Goal: Task Accomplishment & Management: Use online tool/utility

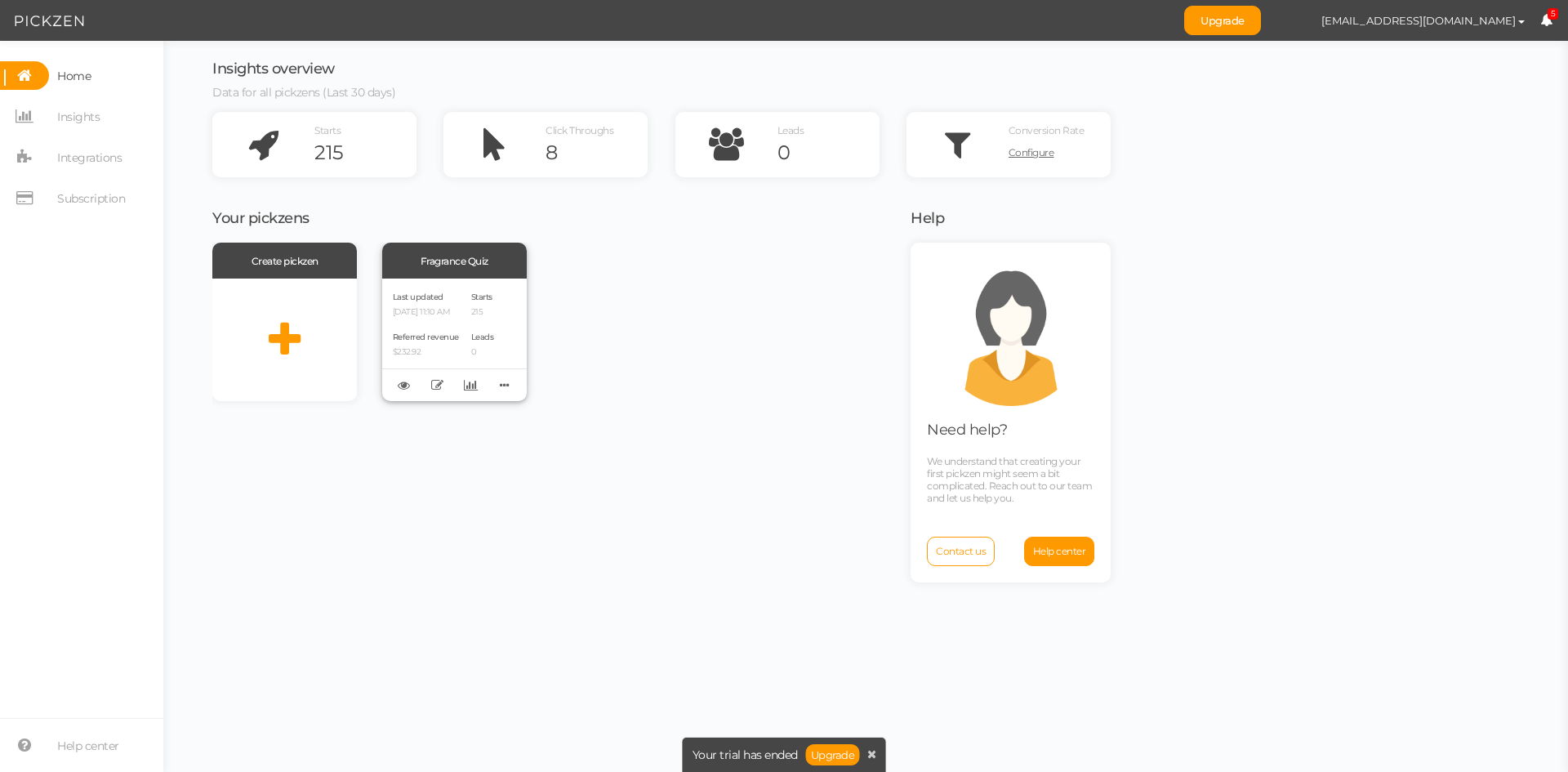
click at [439, 316] on p "[DATE] 11:10 AM" at bounding box center [425, 312] width 66 height 11
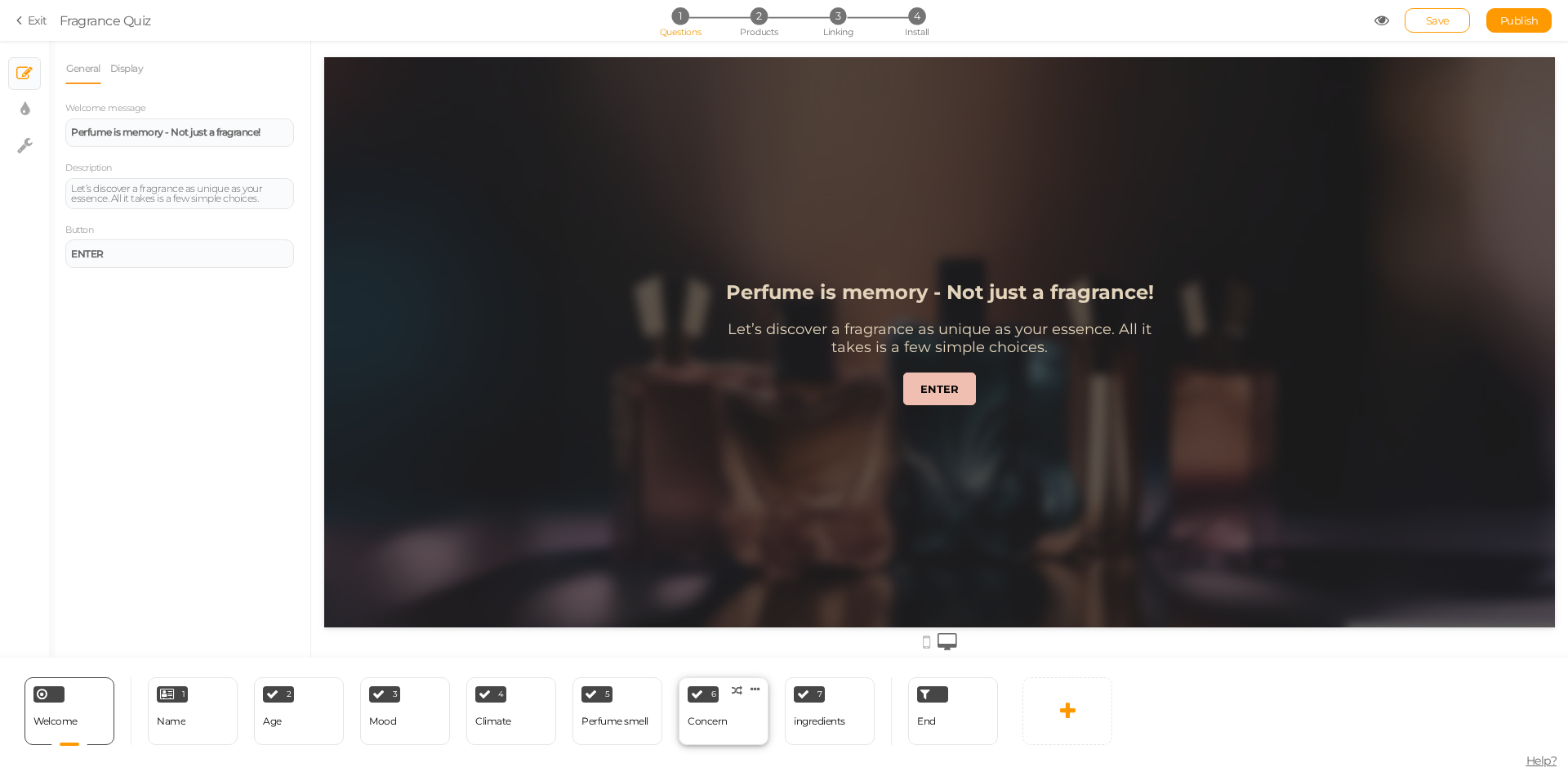
click at [724, 730] on div "Concern" at bounding box center [707, 722] width 40 height 28
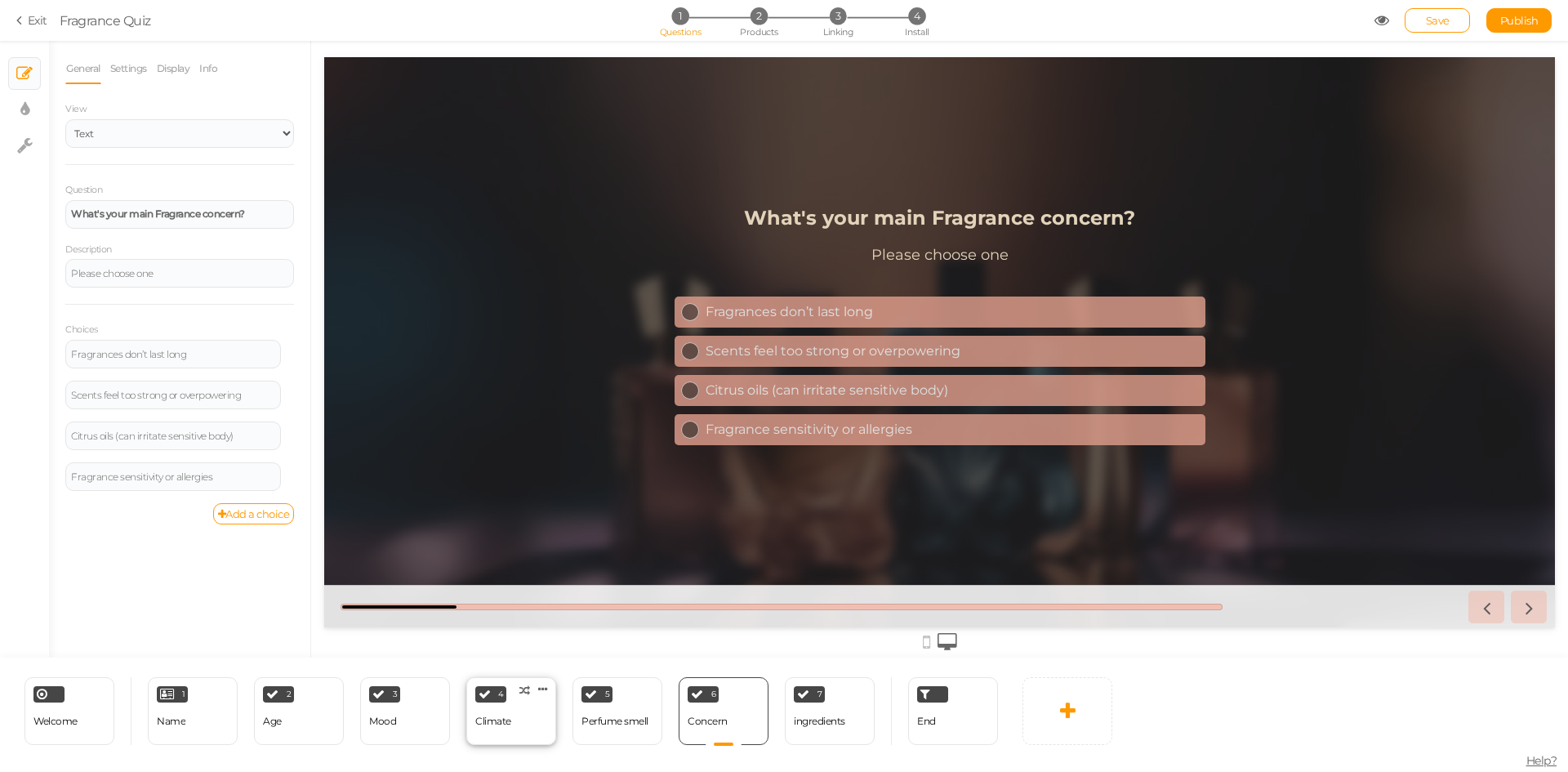
click at [531, 726] on div "4 Climate × Define the conditions to show this slide. Clone Change type Delete" at bounding box center [511, 711] width 90 height 68
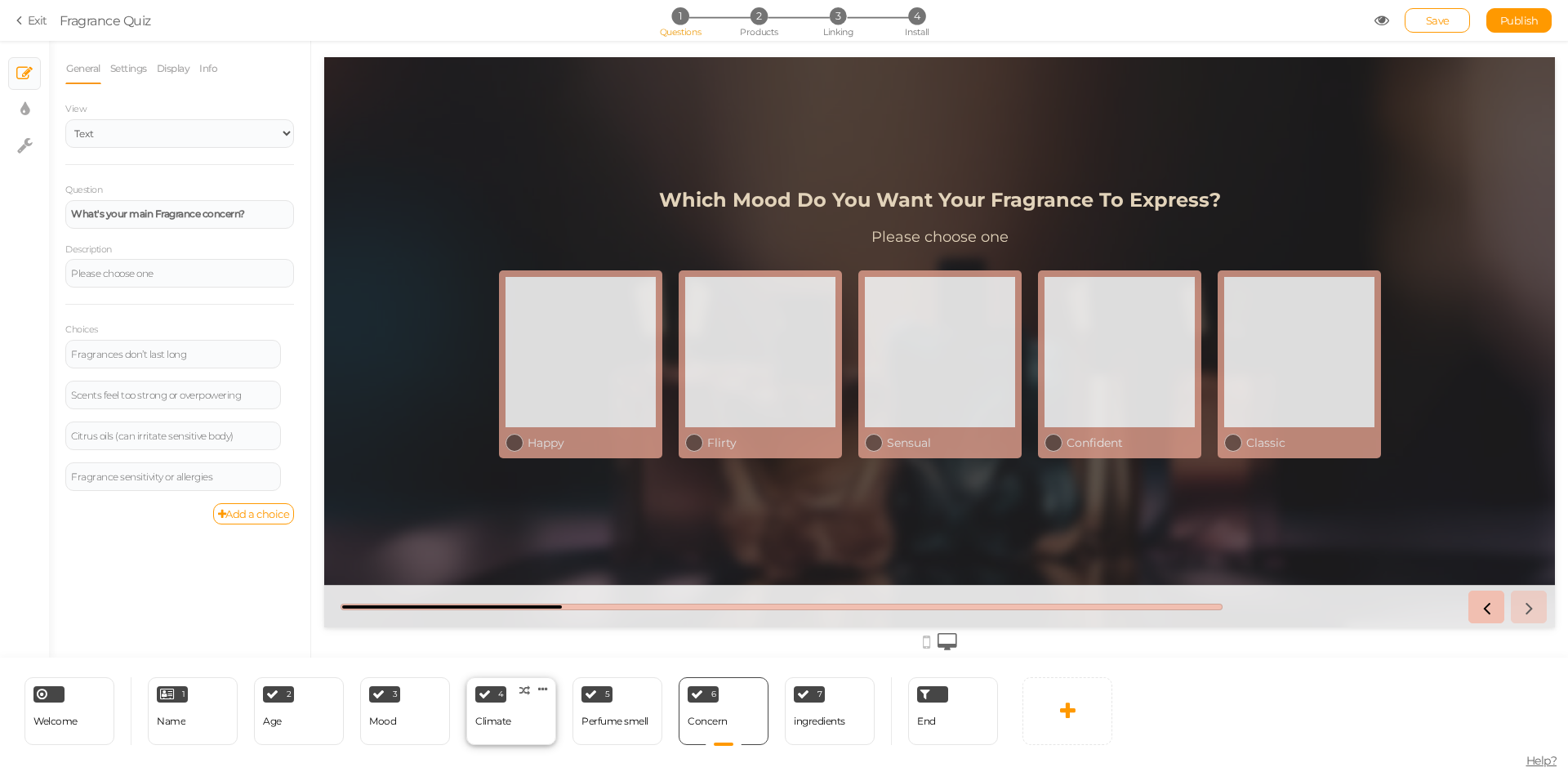
select select "2"
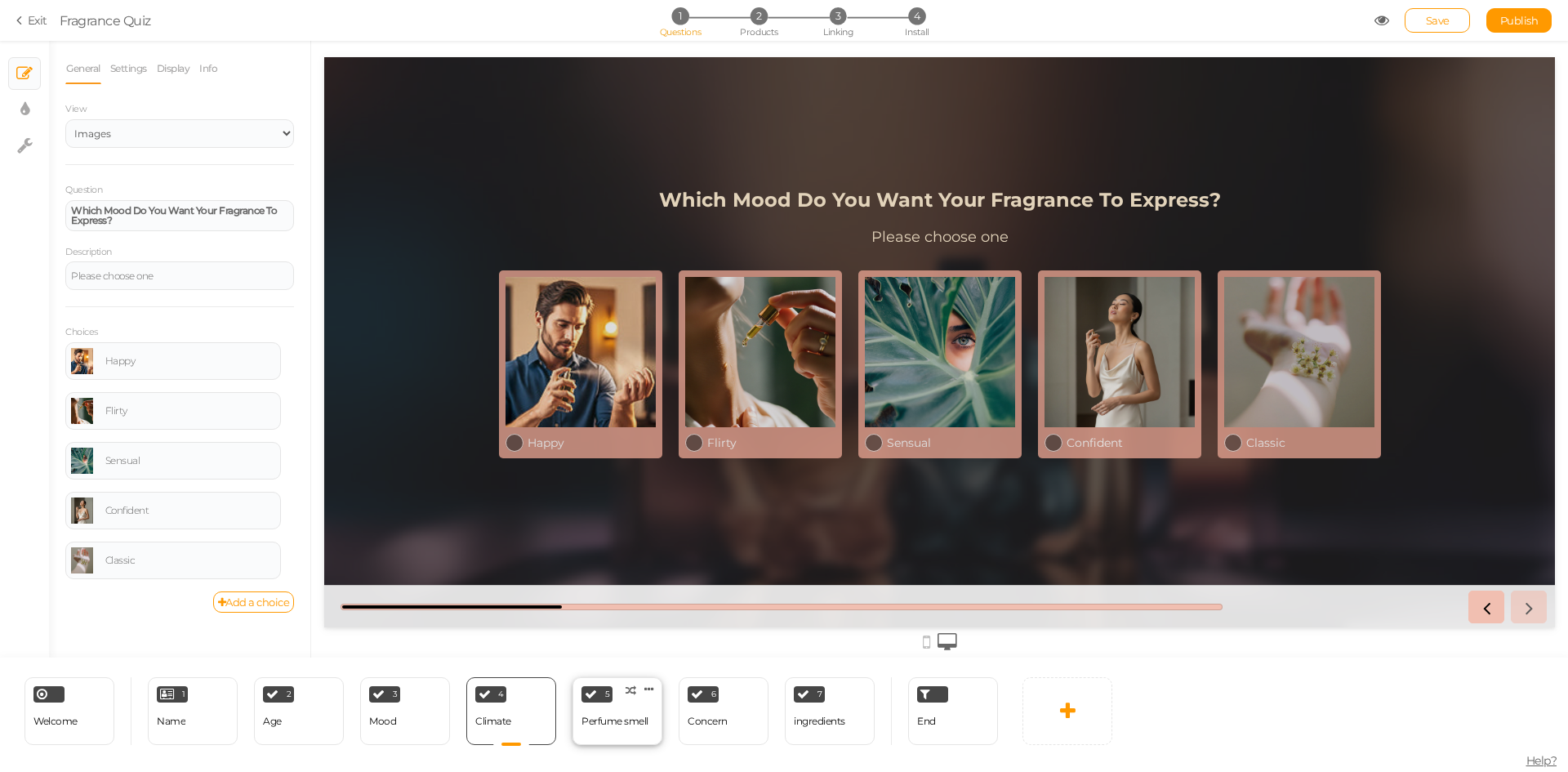
click at [614, 723] on div "Perfume smell" at bounding box center [615, 721] width 67 height 11
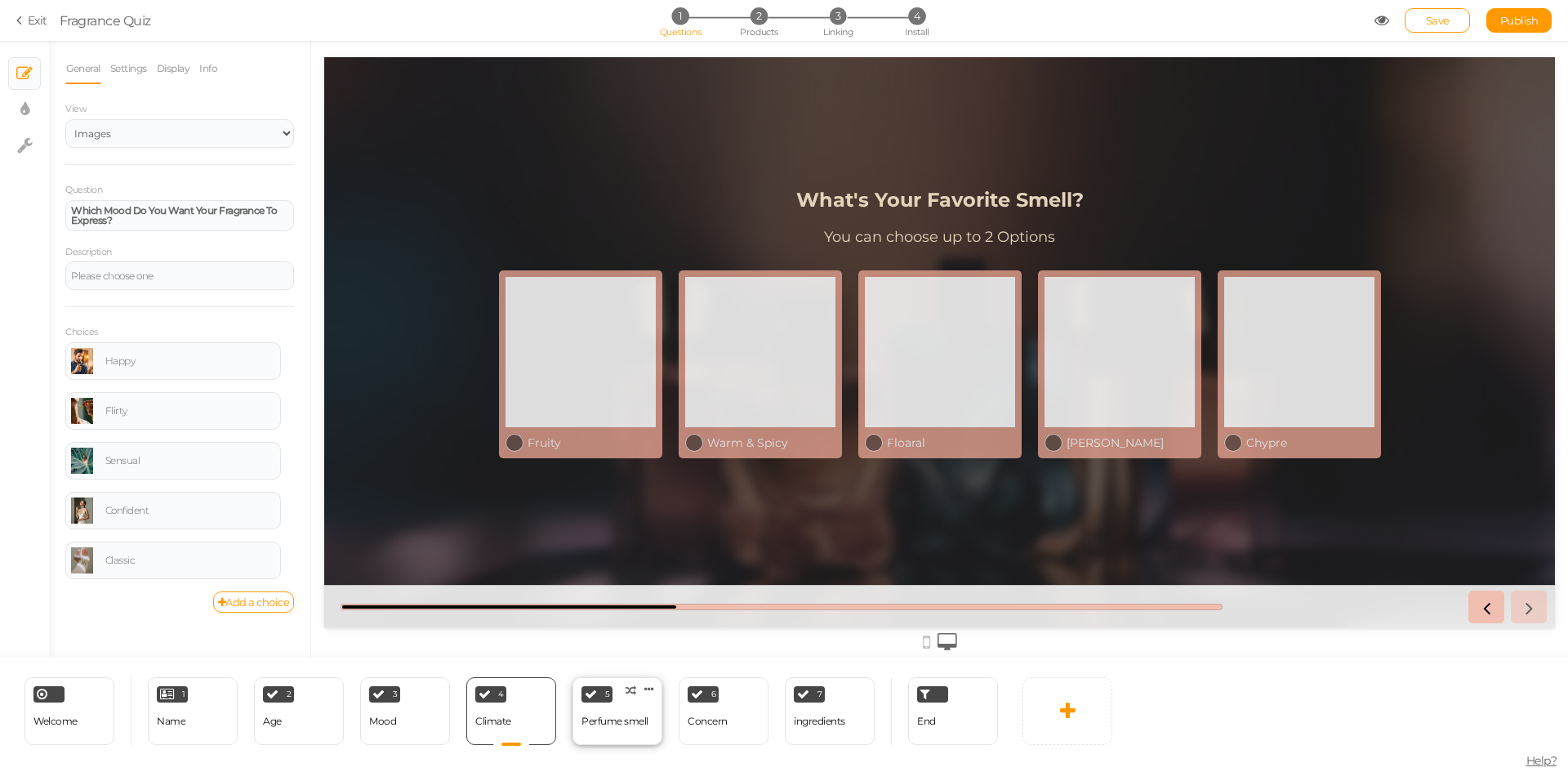
select select "2"
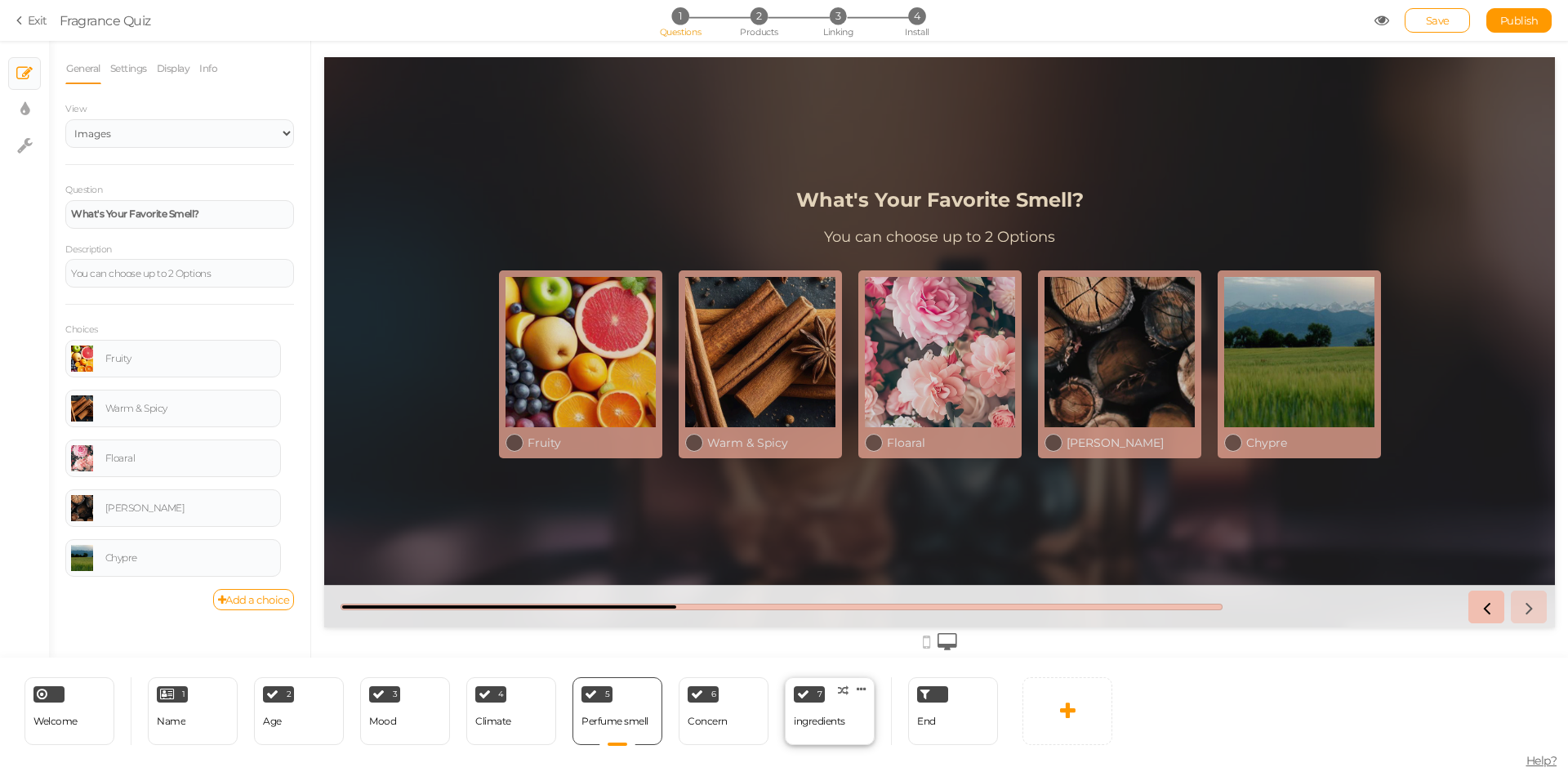
click at [848, 723] on div "7 ingredients × Define the conditions to show this slide. Clone Change type Del…" at bounding box center [830, 711] width 90 height 68
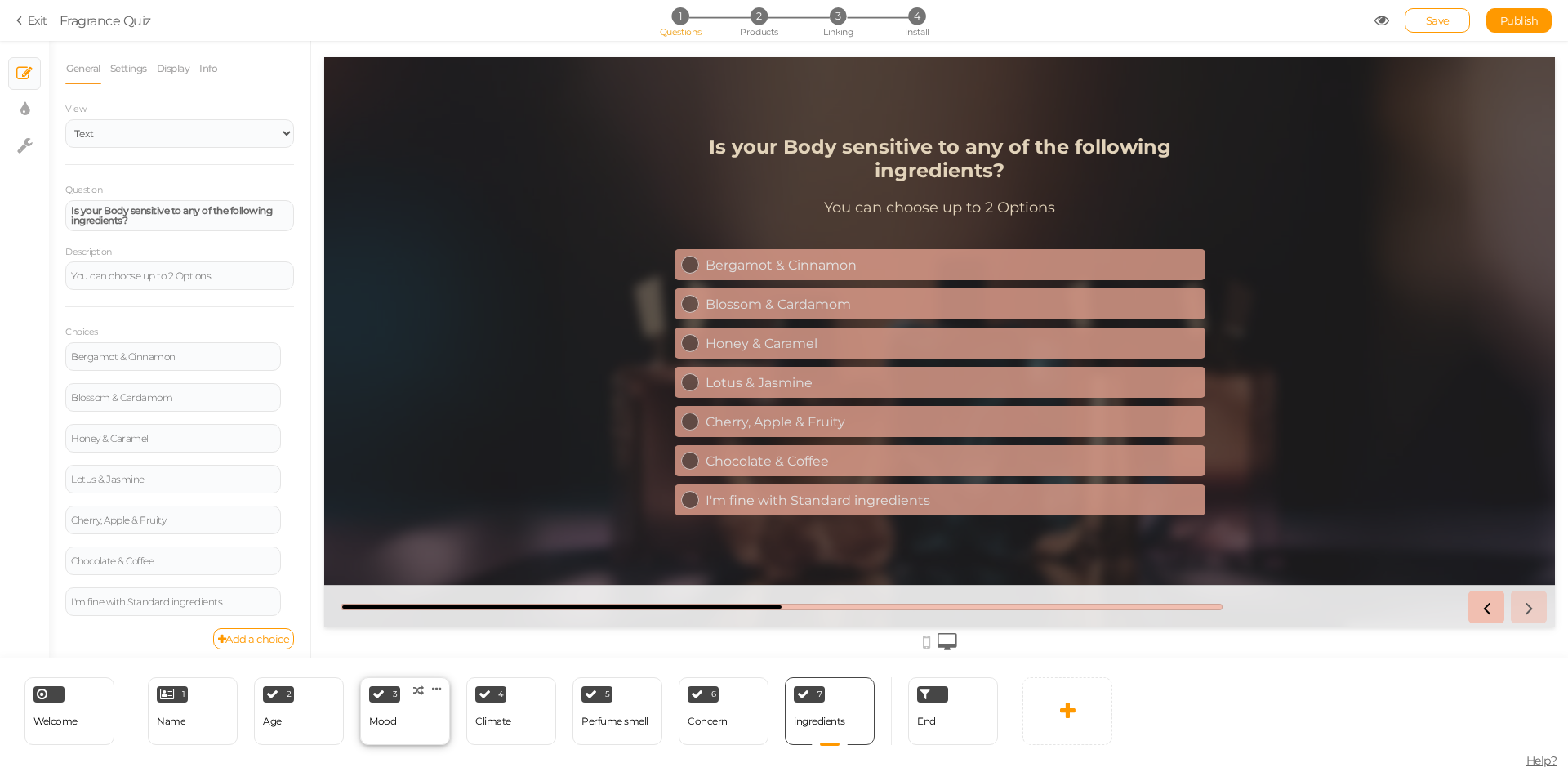
click at [412, 731] on div "3 Mood × Define the conditions to show this slide. Clone Change type Delete" at bounding box center [405, 711] width 90 height 68
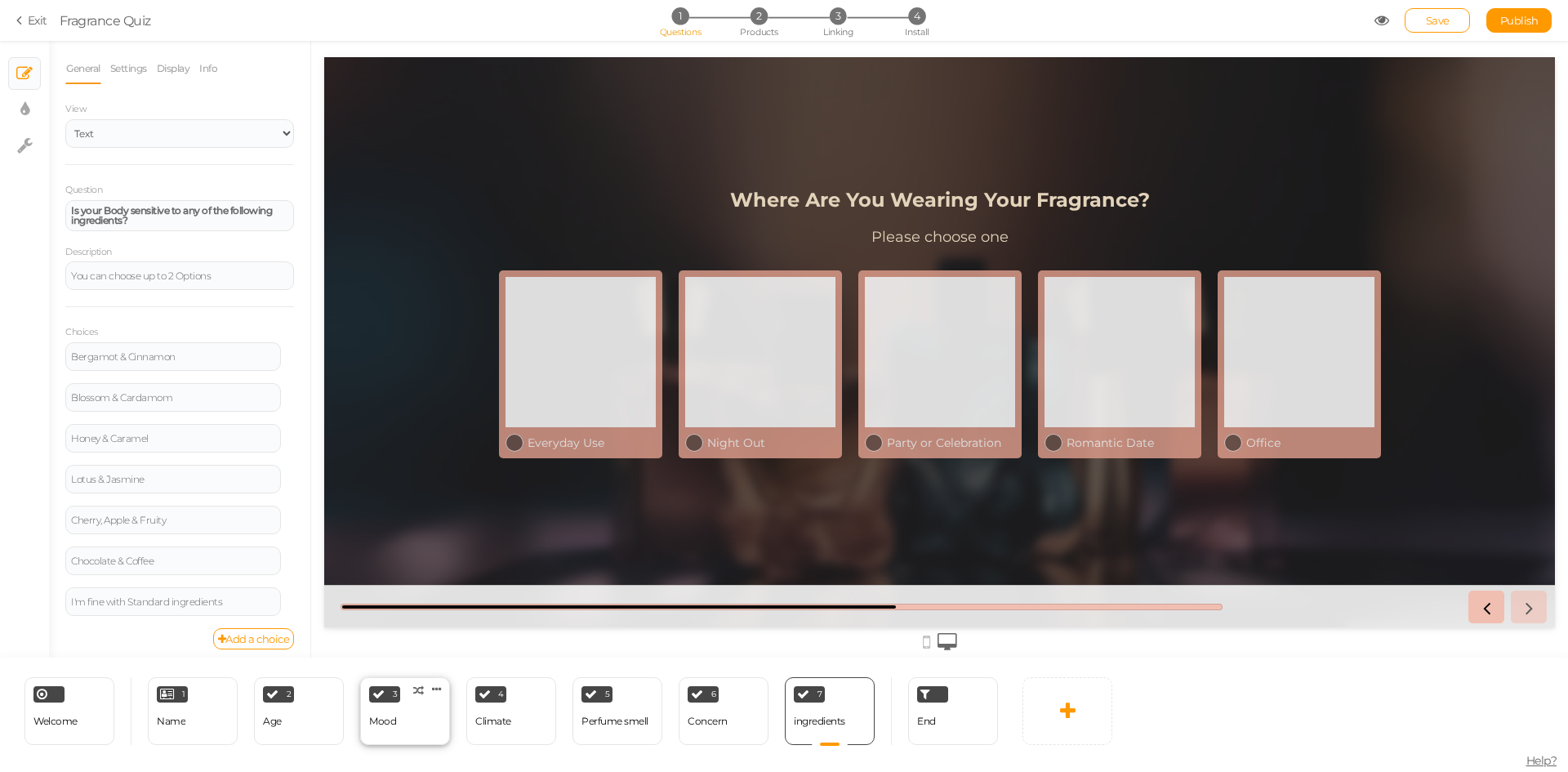
select select "2"
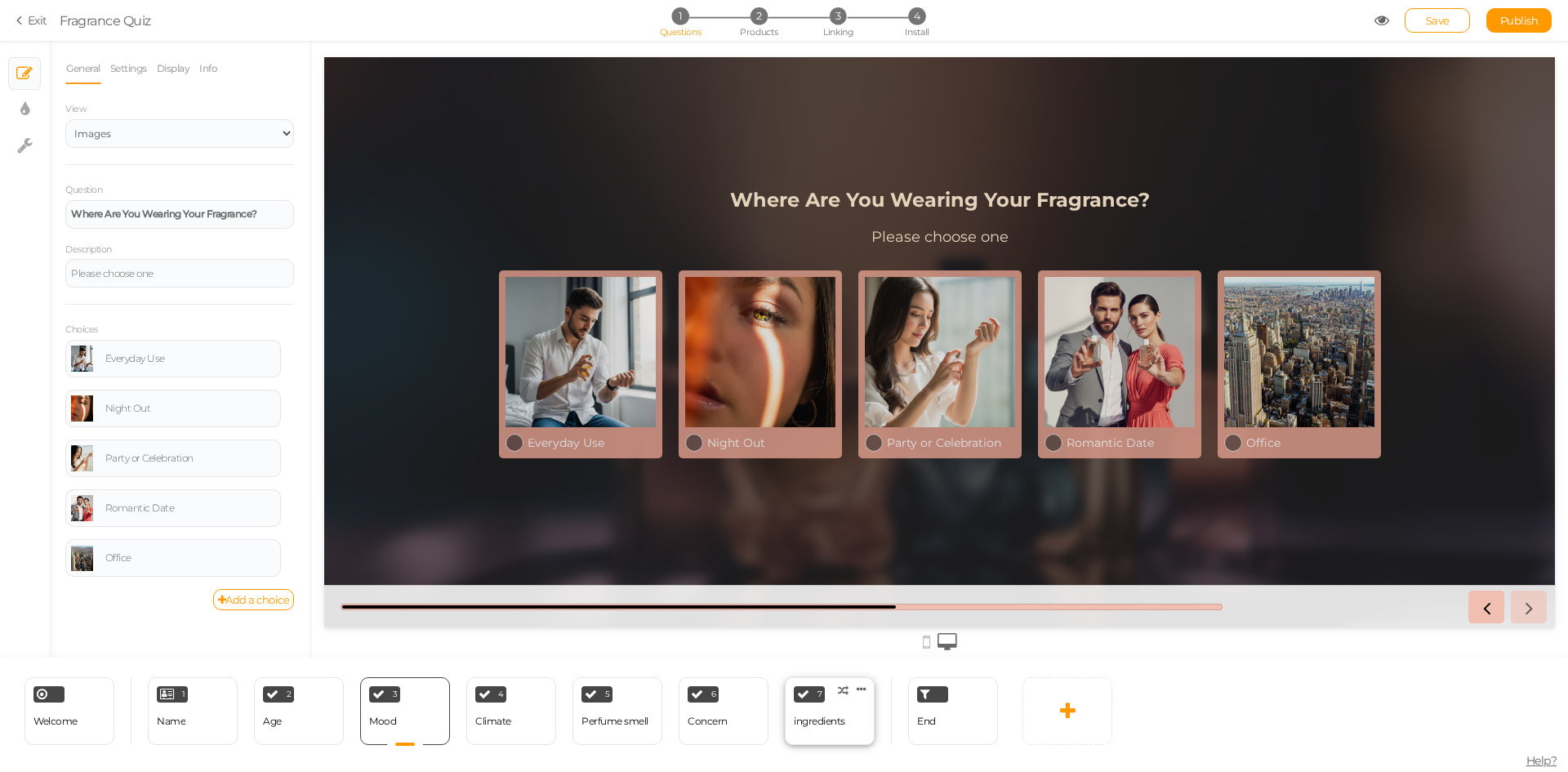
click at [853, 713] on div "7 ingredients × Define the conditions to show this slide. Clone Change type Del…" at bounding box center [830, 711] width 90 height 68
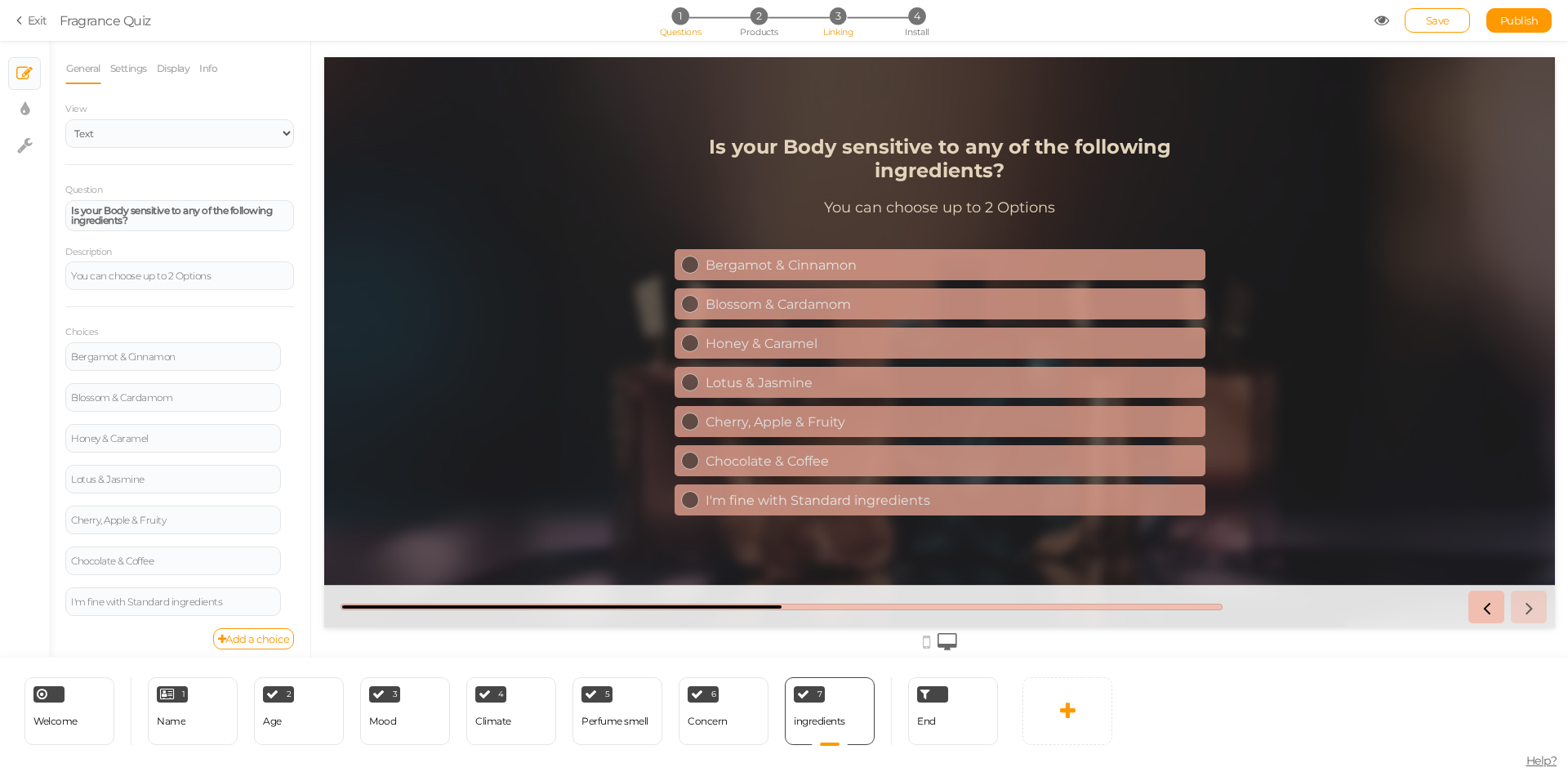
click at [827, 19] on li "3 Linking" at bounding box center [839, 15] width 76 height 17
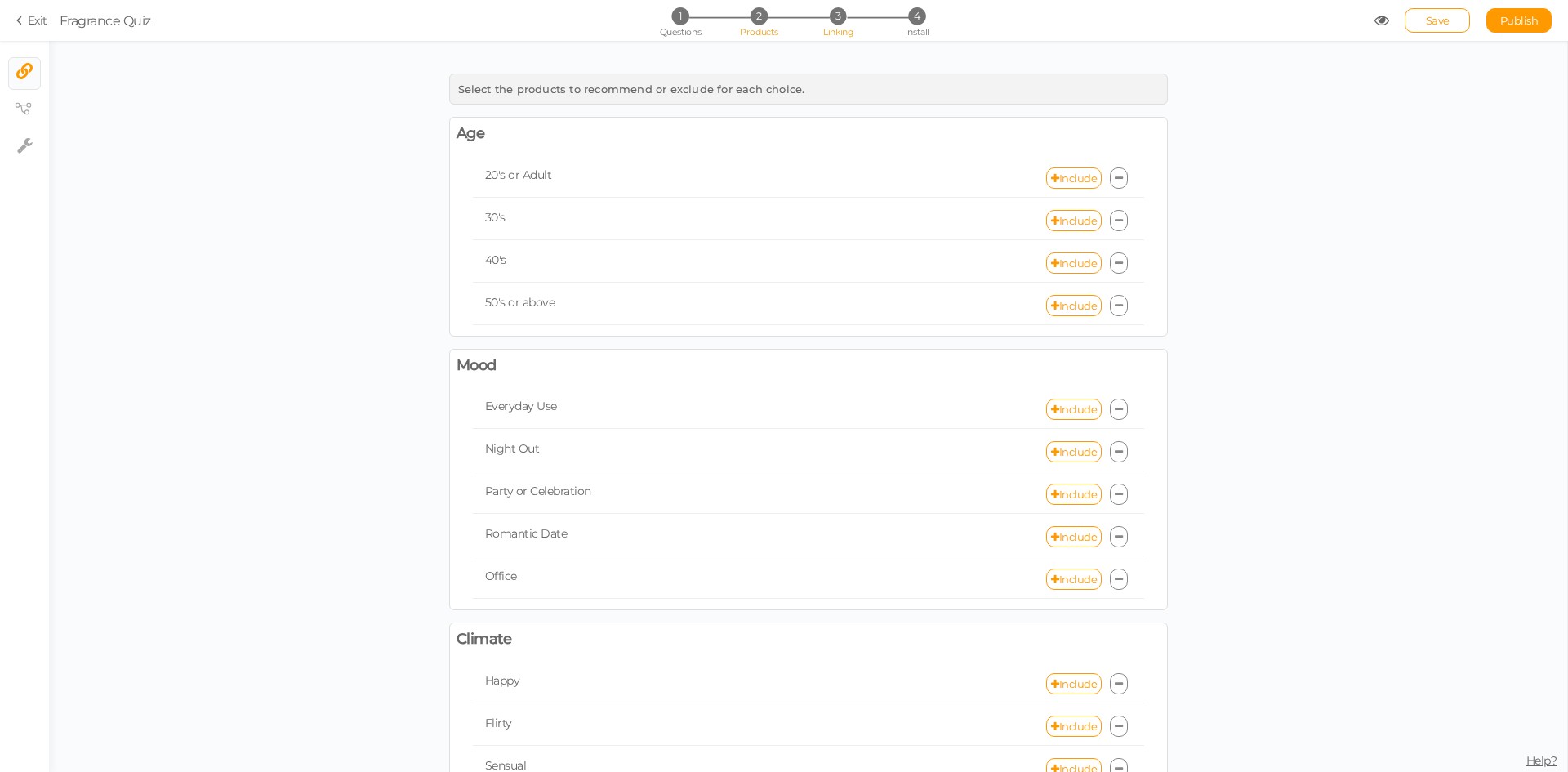
click at [763, 27] on span "Products" at bounding box center [759, 32] width 39 height 11
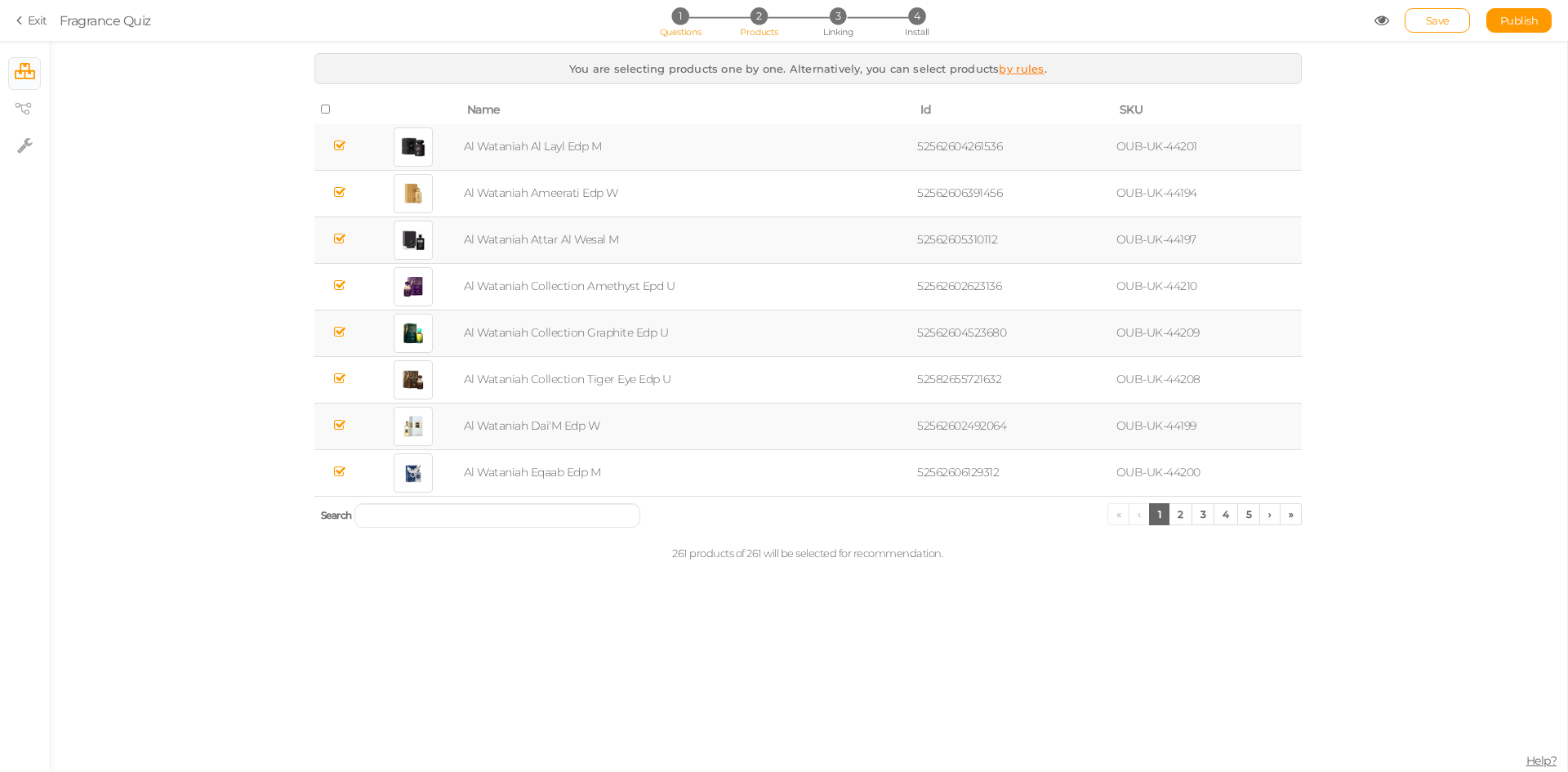
click at [682, 29] on span "Questions" at bounding box center [680, 32] width 41 height 11
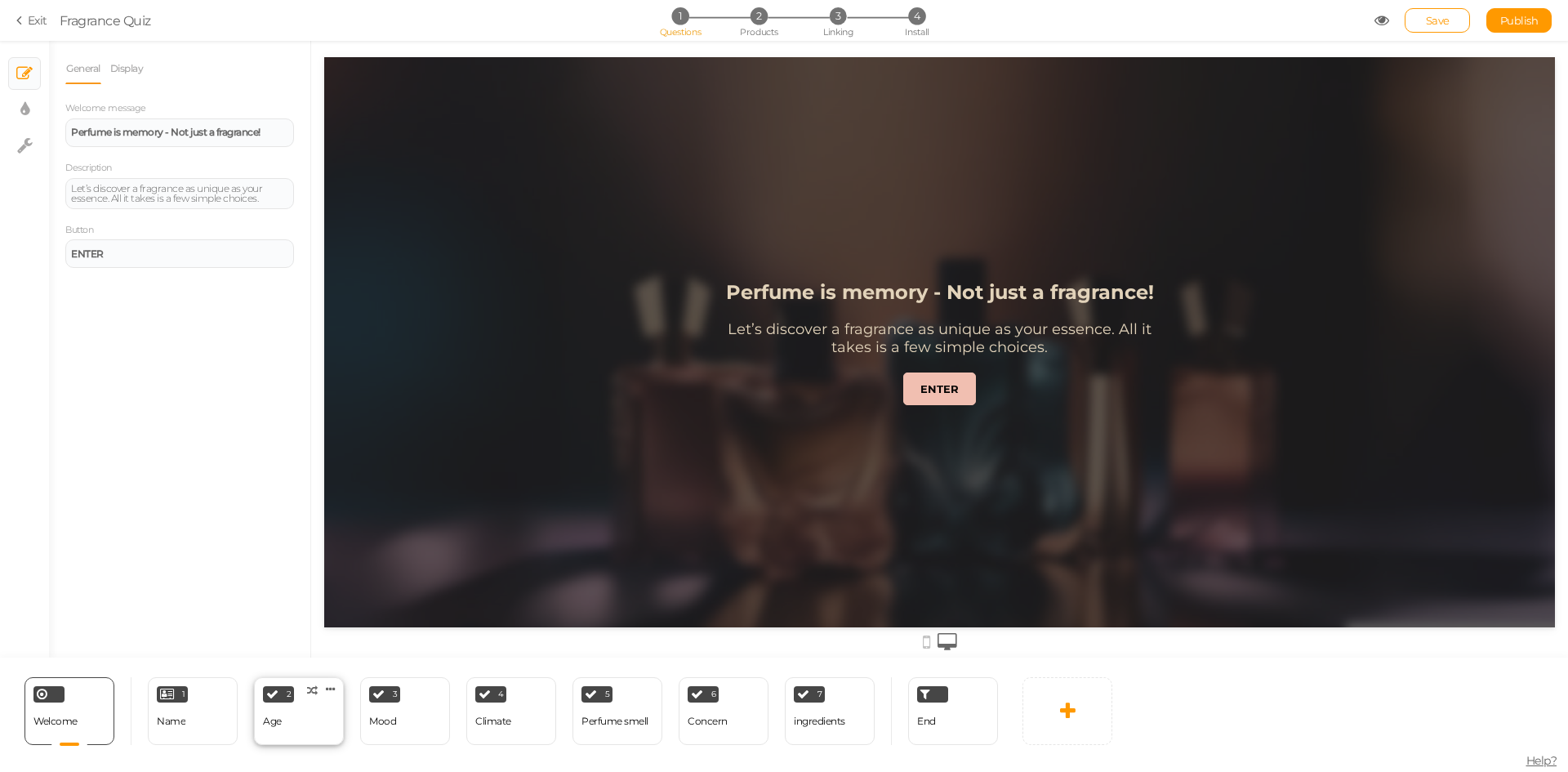
click at [281, 723] on div "Age" at bounding box center [272, 721] width 19 height 11
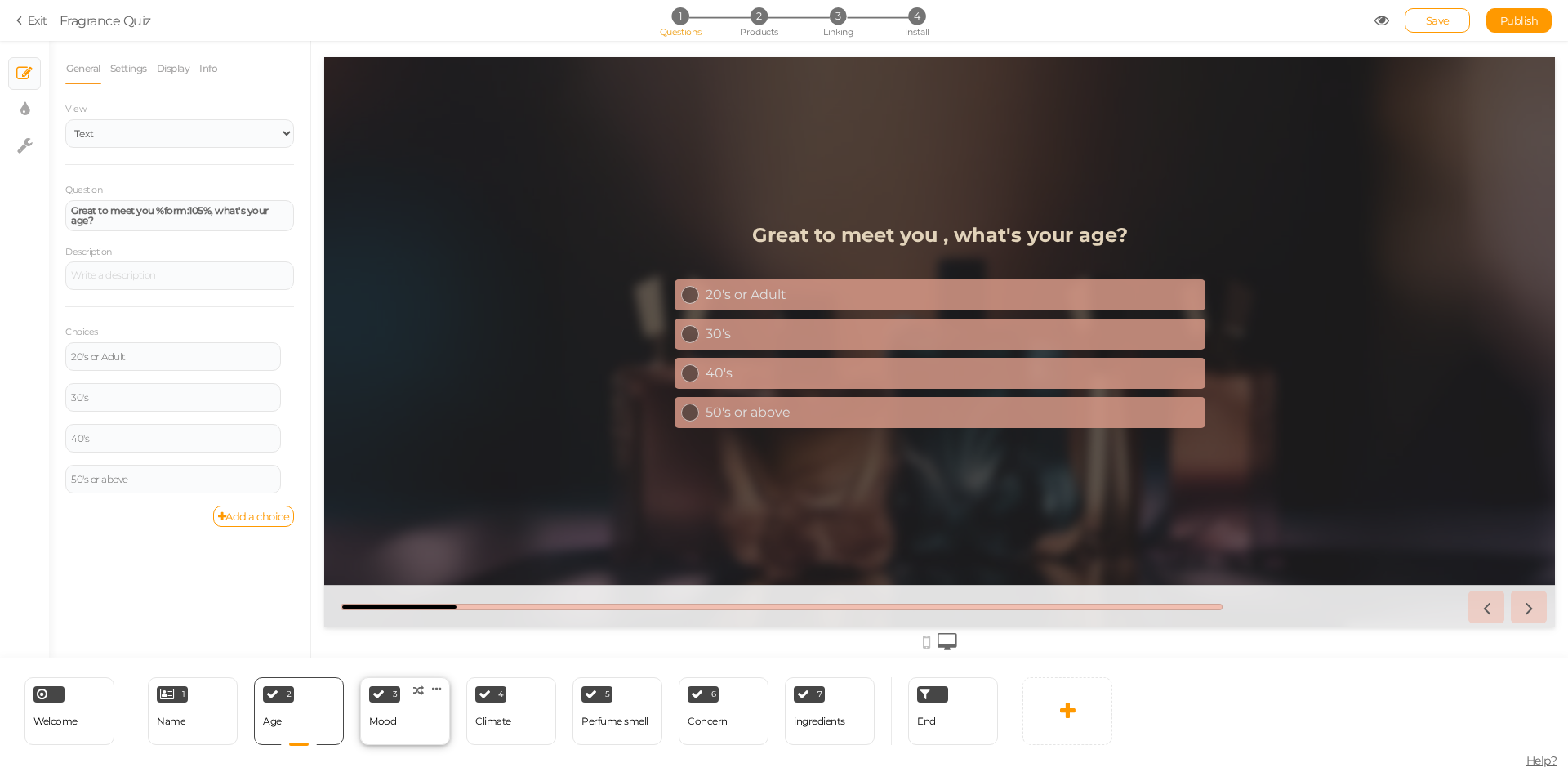
click at [404, 723] on div "3 Mood × Define the conditions to show this slide. Clone Change type Delete" at bounding box center [405, 711] width 90 height 68
select select "2"
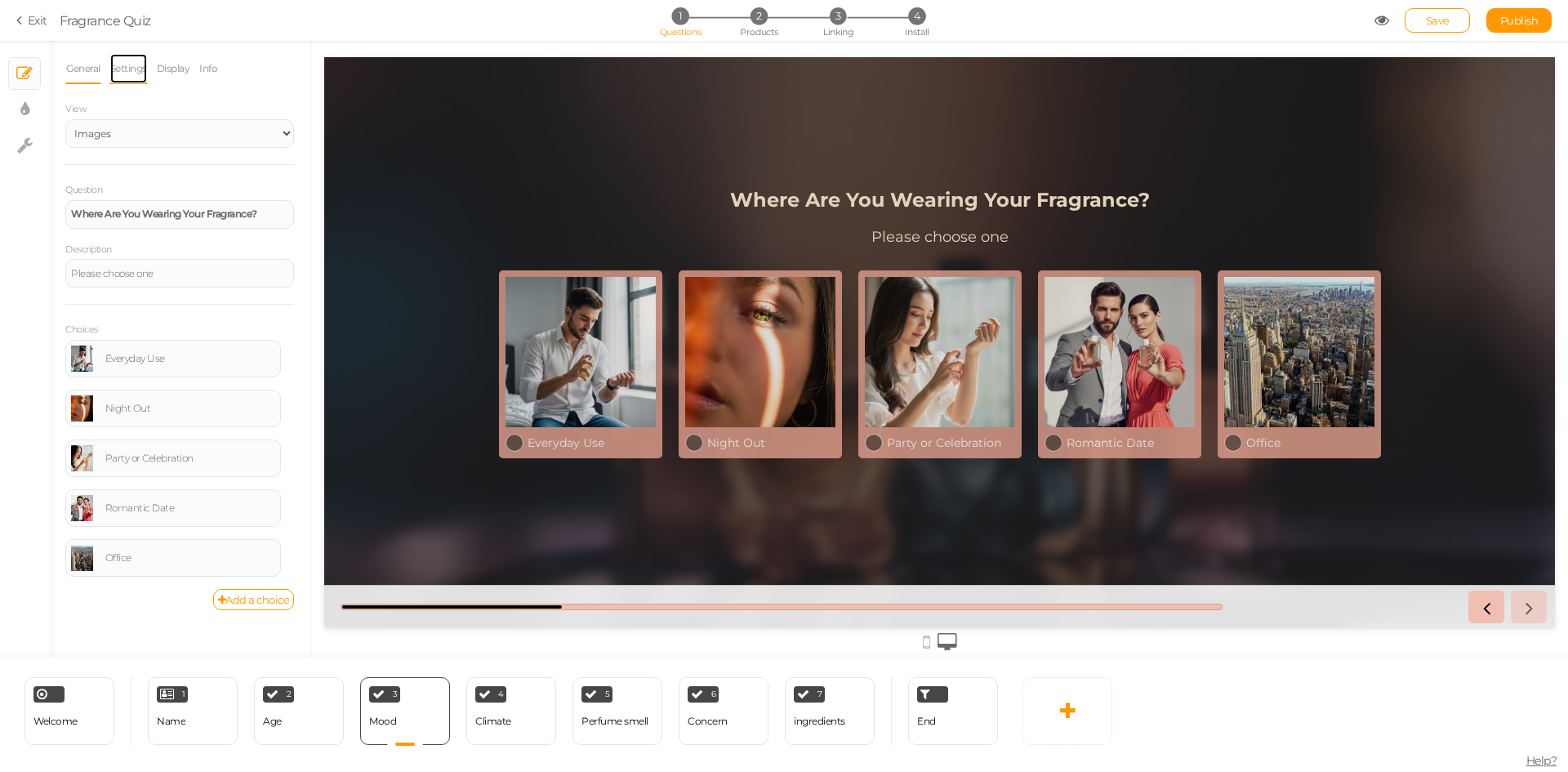
click at [143, 73] on link "Settings" at bounding box center [129, 68] width 39 height 31
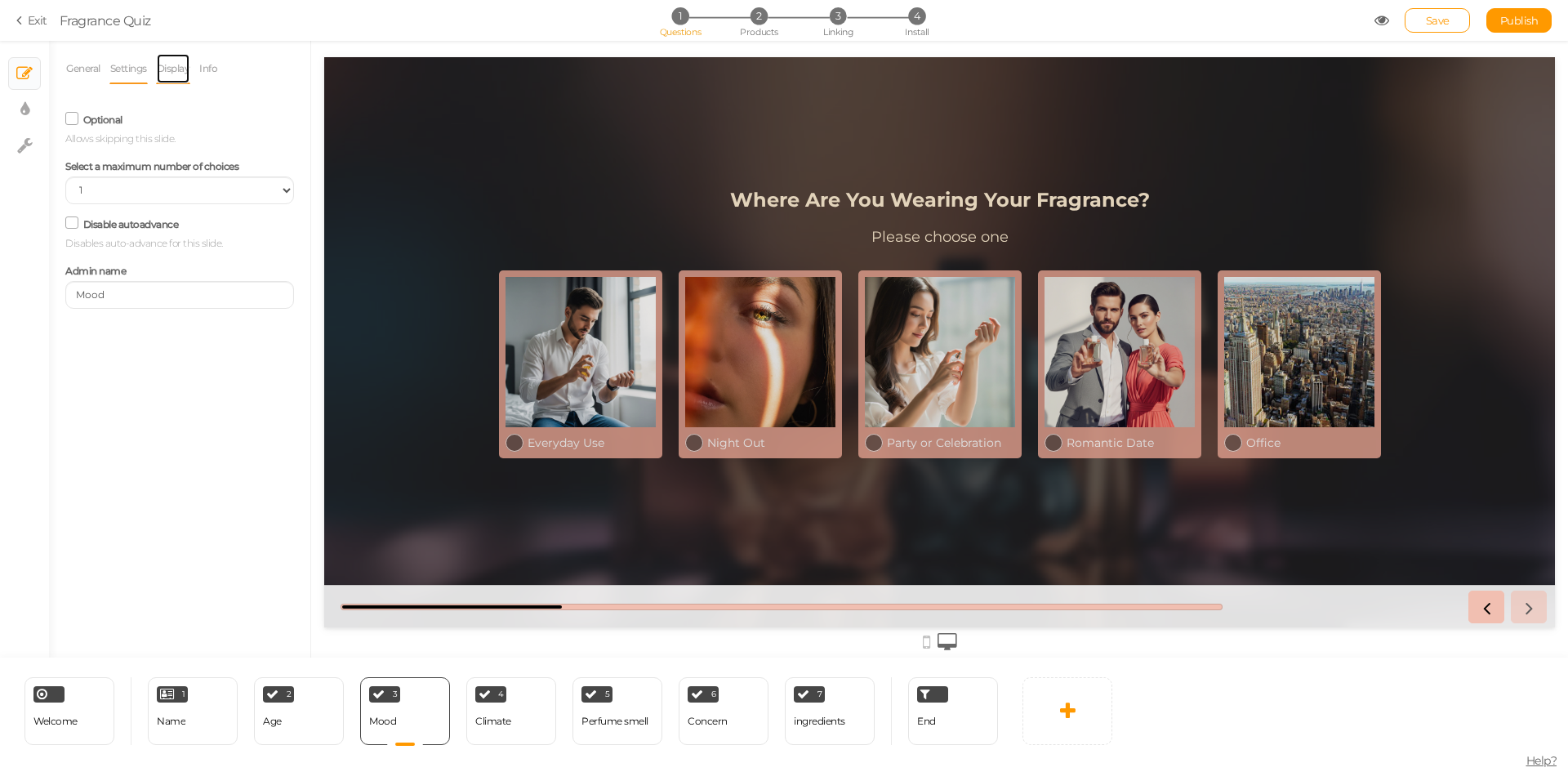
click at [183, 76] on link "Display" at bounding box center [174, 68] width 35 height 31
click at [232, 70] on ul "General Settings Display Info" at bounding box center [179, 68] width 228 height 30
click at [210, 70] on link "Info" at bounding box center [208, 68] width 19 height 31
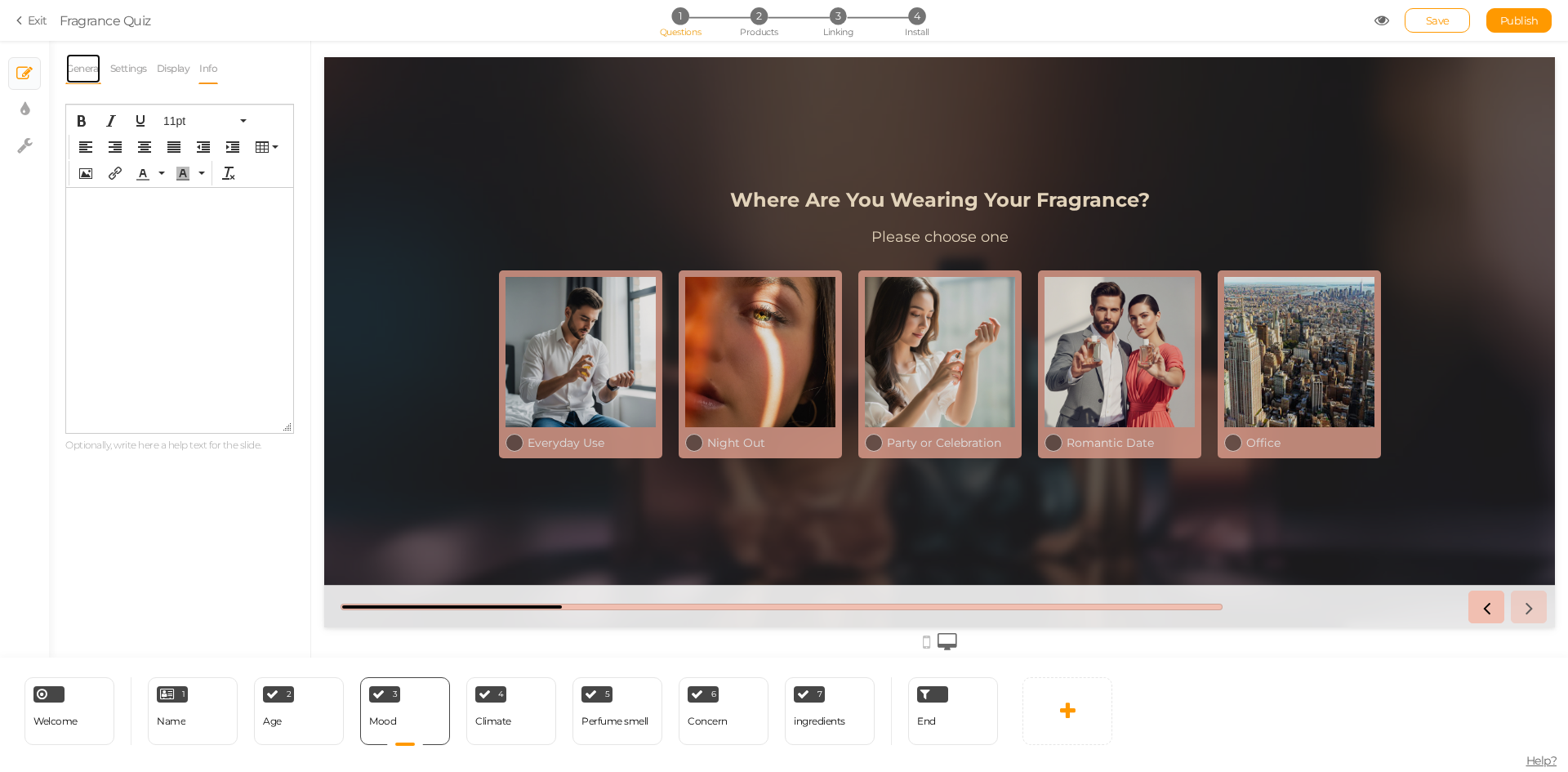
click at [83, 62] on link "General" at bounding box center [83, 68] width 36 height 31
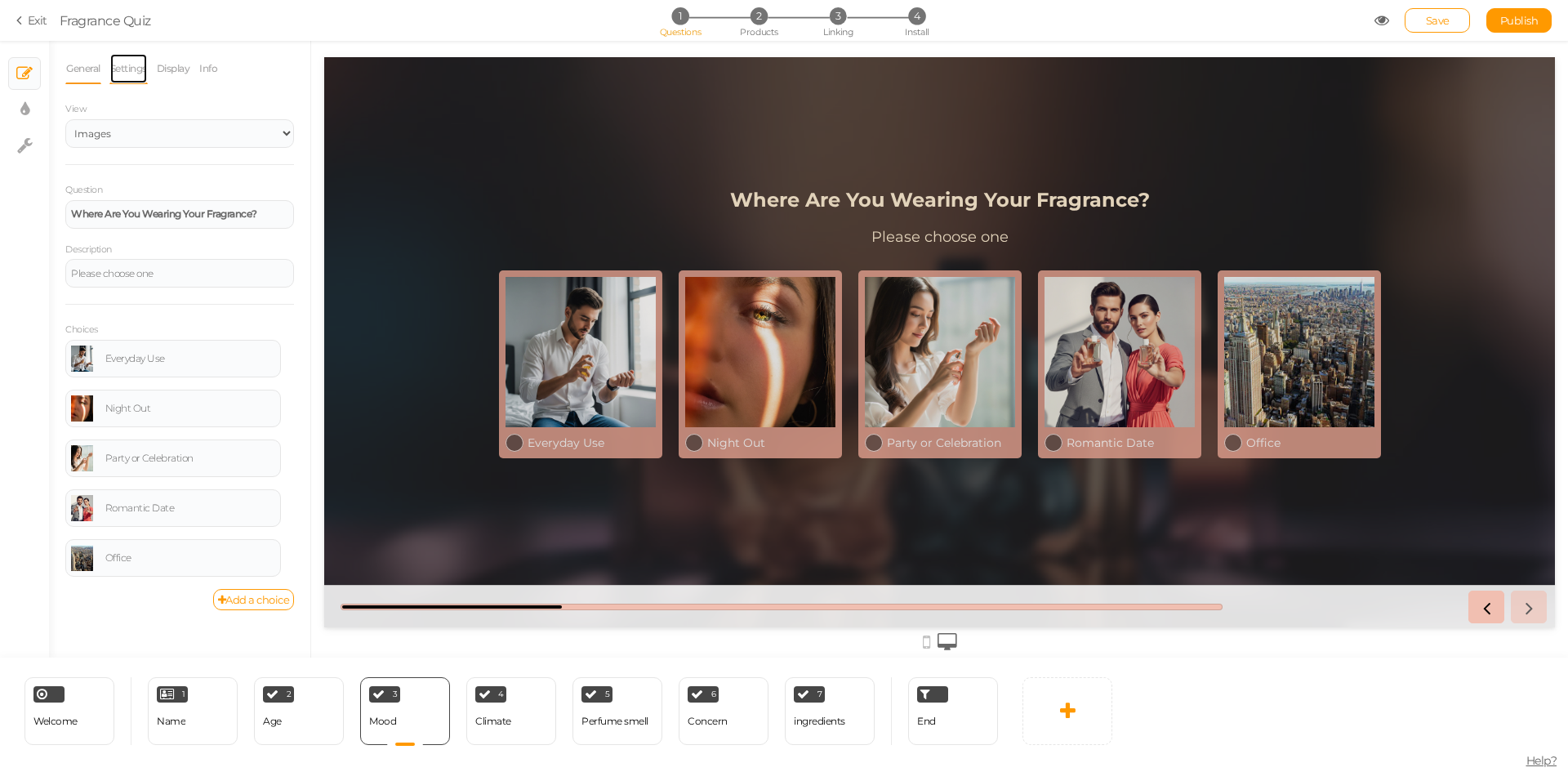
click at [116, 68] on link "Settings" at bounding box center [129, 68] width 39 height 31
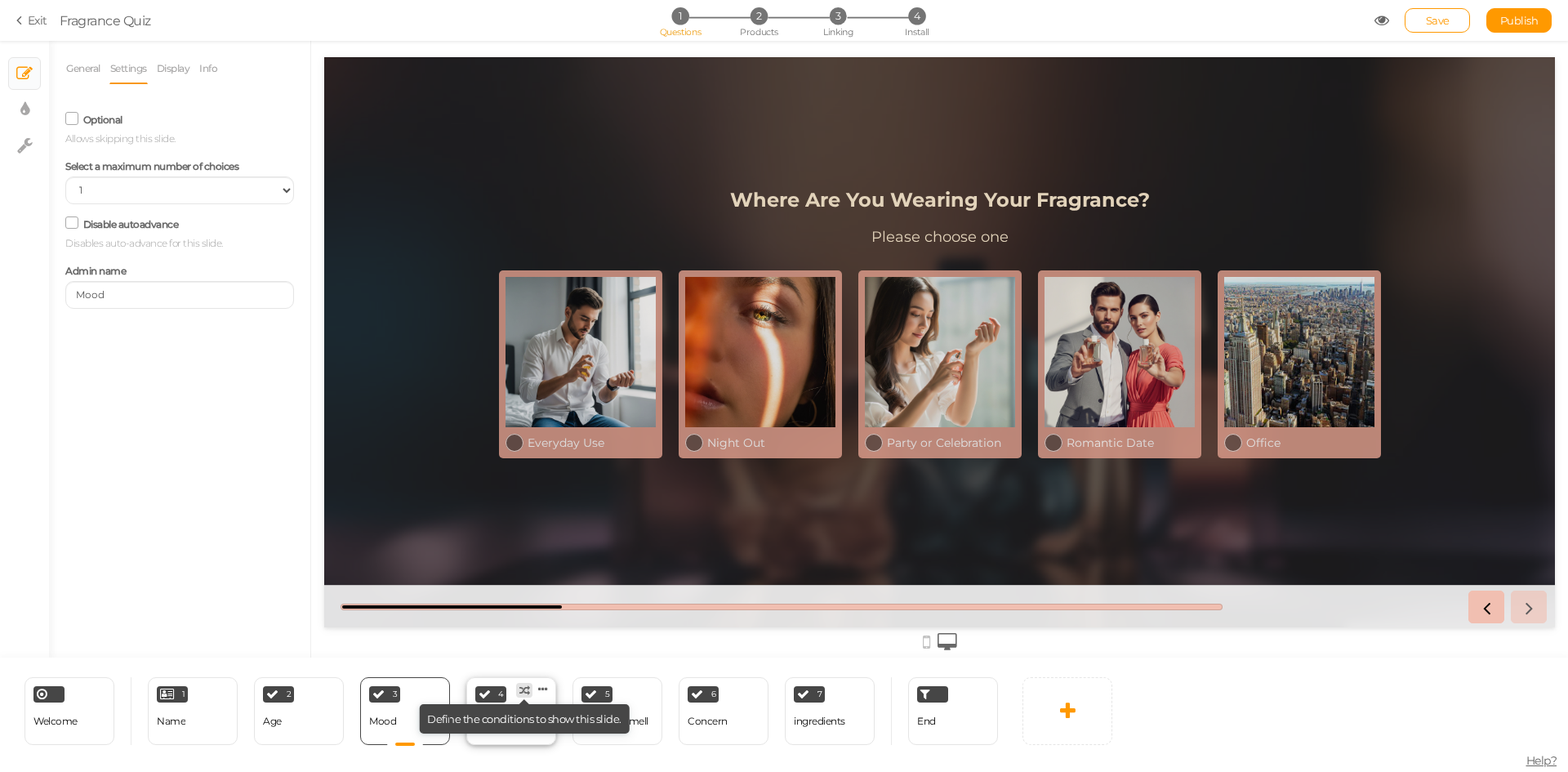
click at [519, 733] on tip "× Define the conditions to show this slide." at bounding box center [524, 718] width 211 height 29
select select "2"
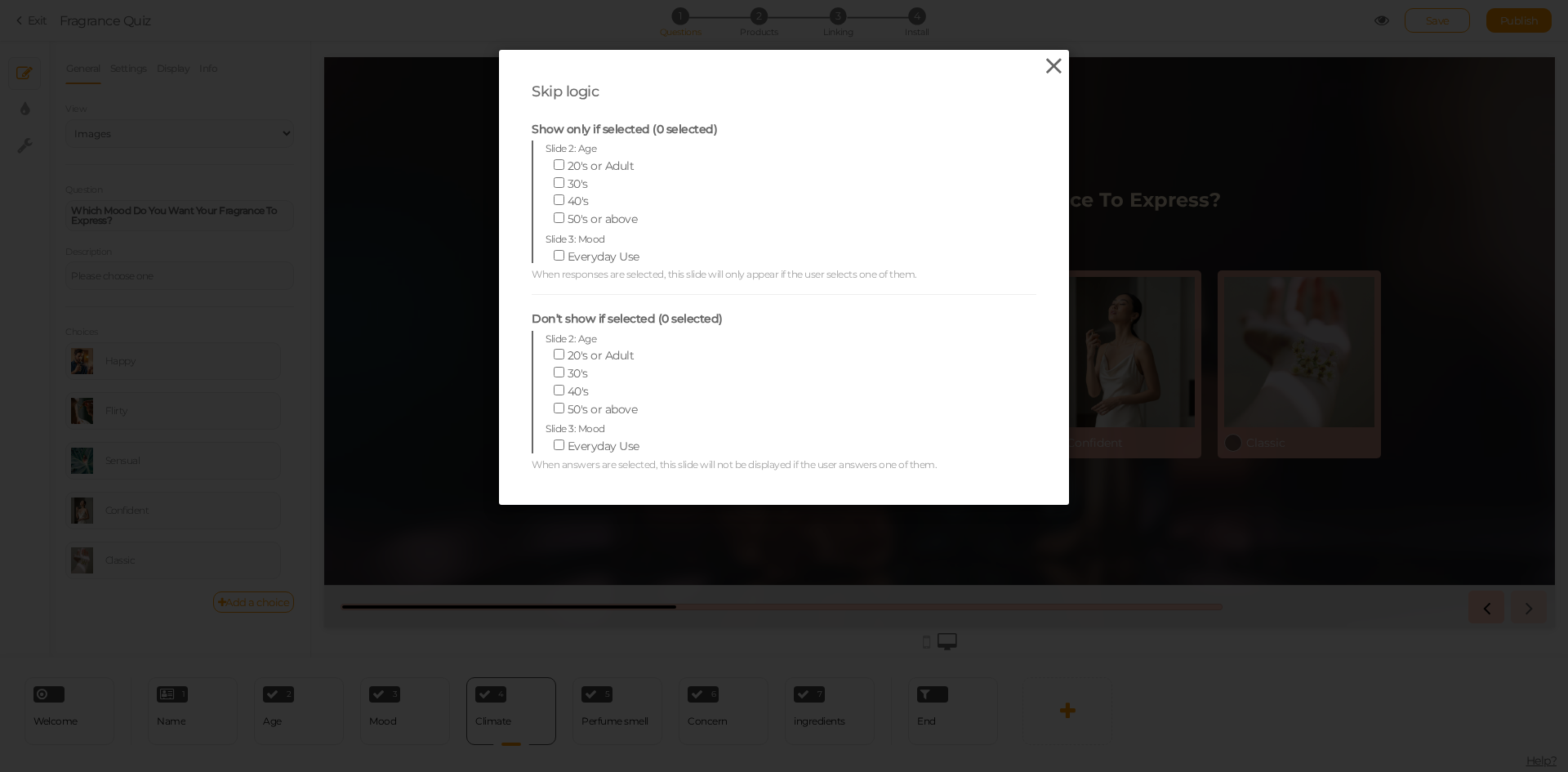
click at [1045, 72] on icon at bounding box center [1054, 66] width 24 height 25
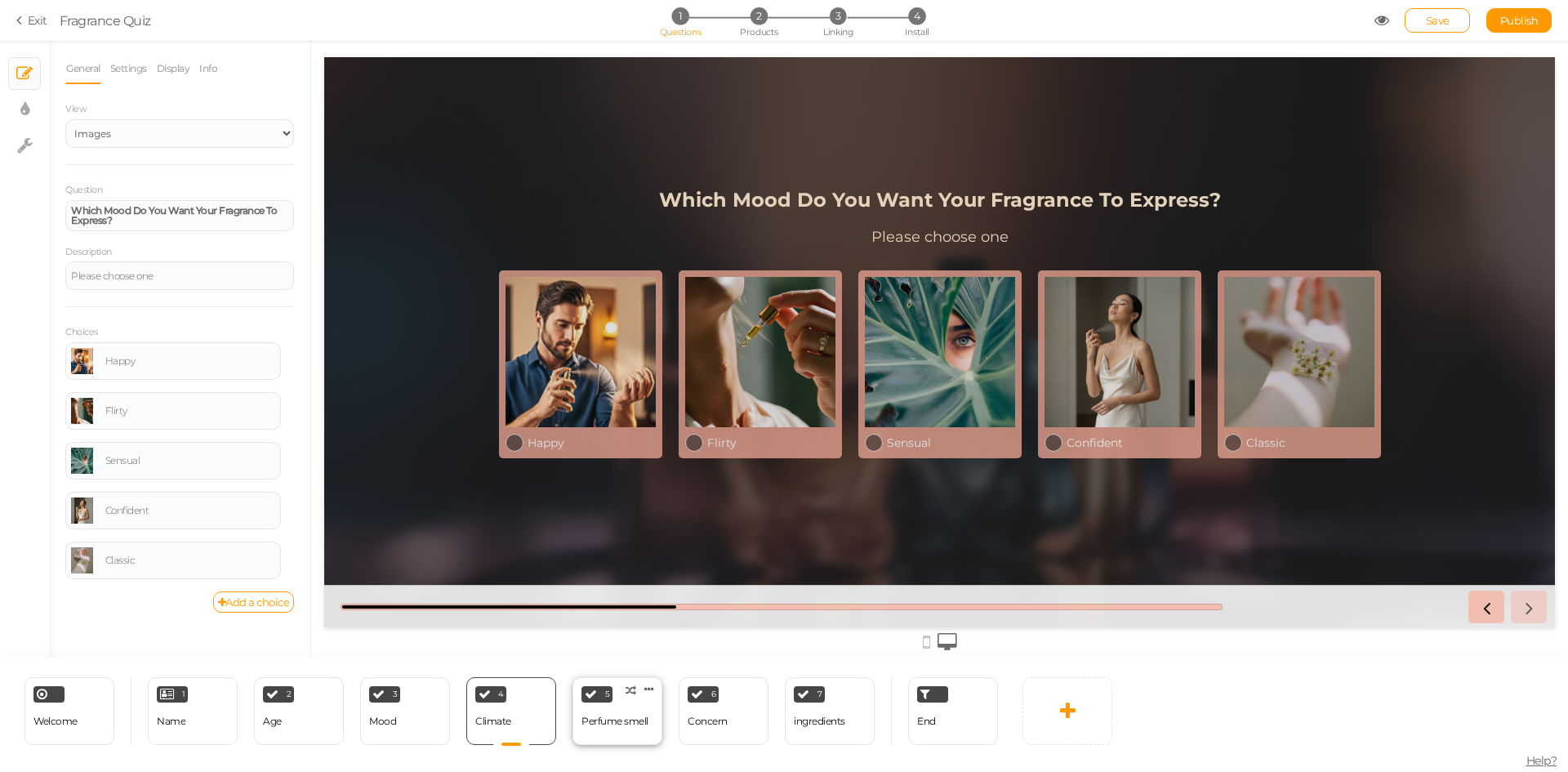
click at [617, 718] on div "Perfume smell" at bounding box center [615, 721] width 67 height 11
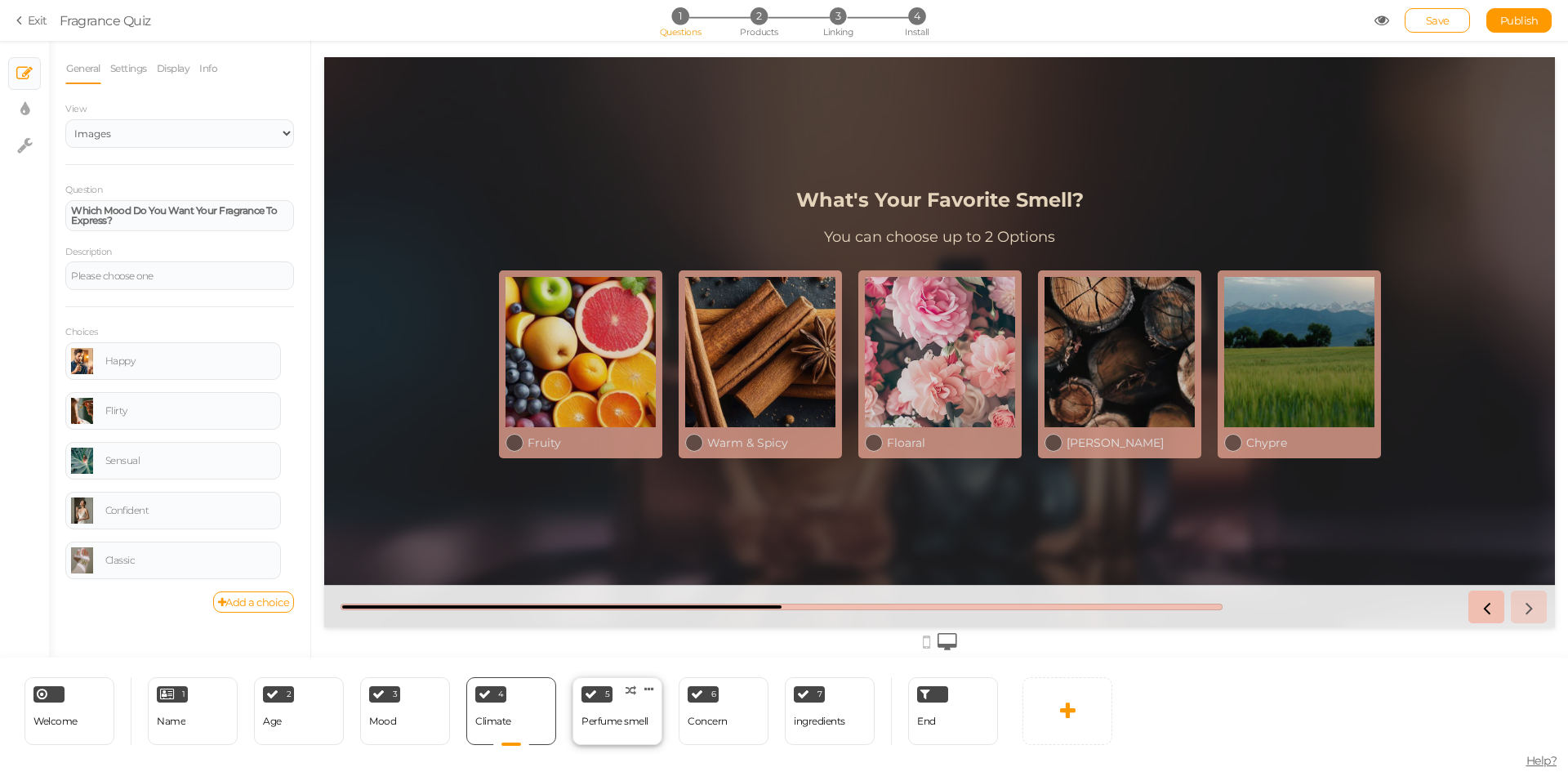
select select "2"
click at [734, 722] on div "6 Concern × Define the conditions to show this slide. Clone Change type Delete" at bounding box center [724, 711] width 90 height 68
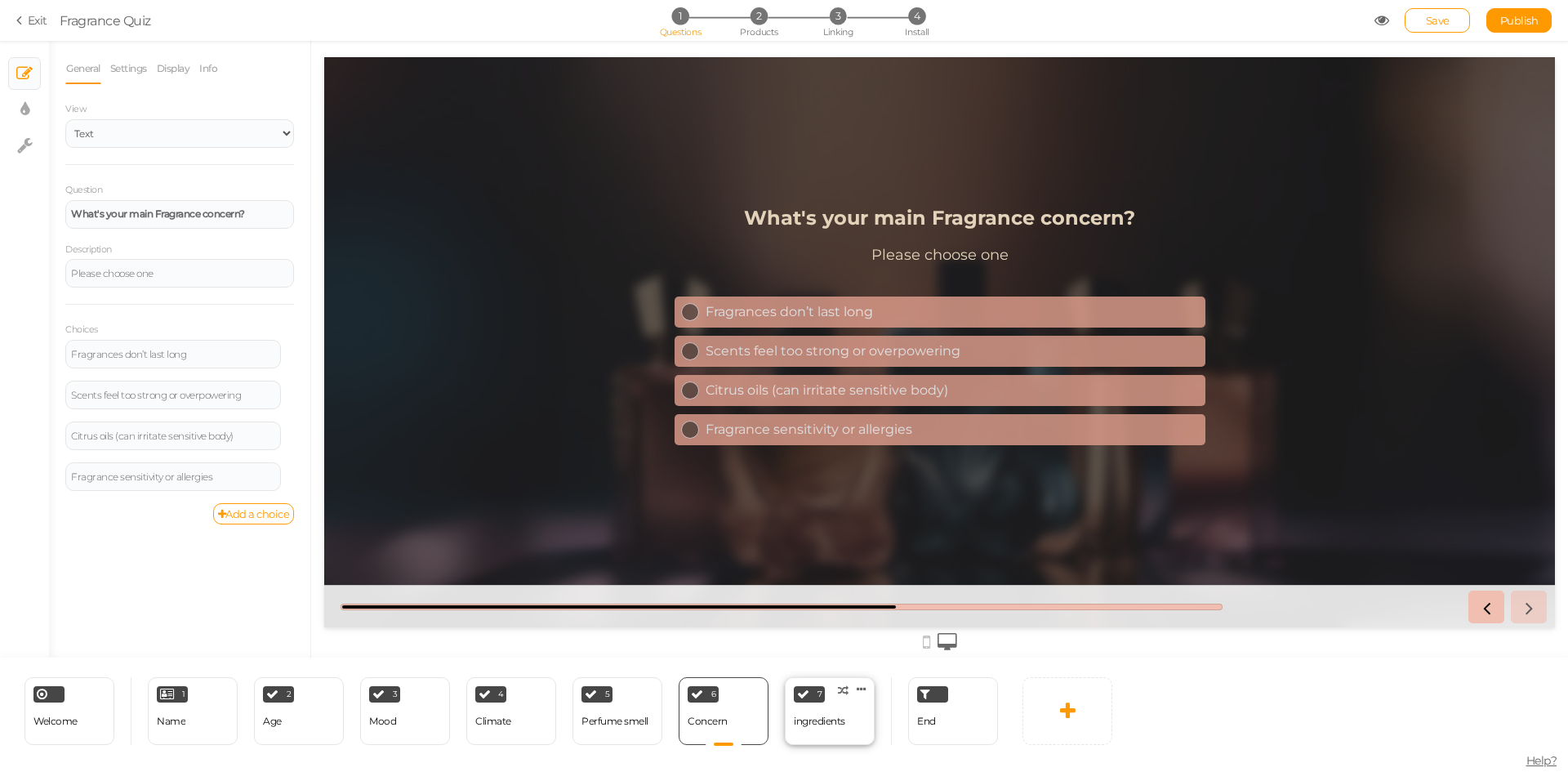
click at [816, 722] on div "ingredients" at bounding box center [819, 721] width 51 height 11
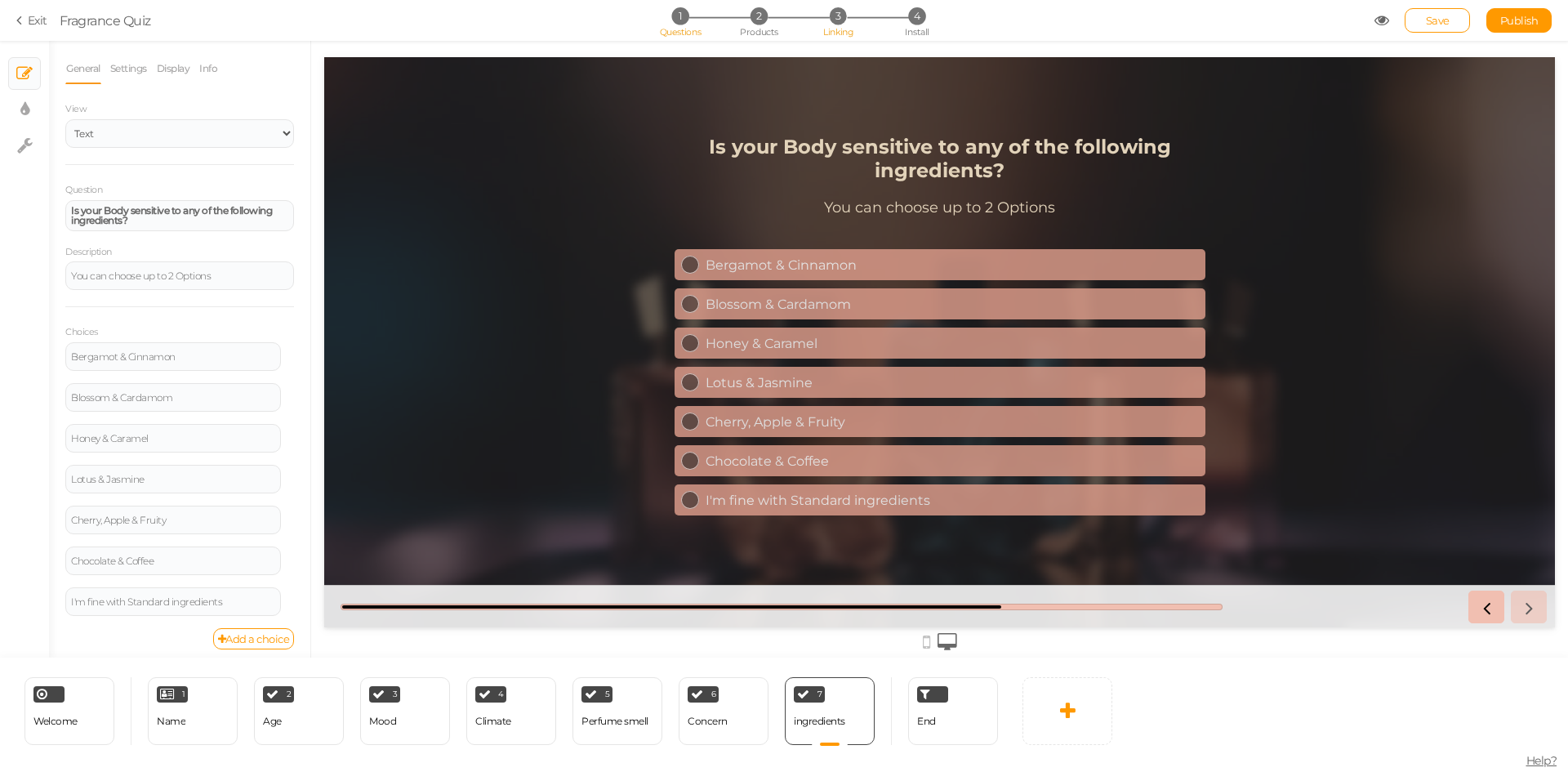
click at [836, 28] on span "Linking" at bounding box center [838, 32] width 29 height 11
